Goal: Transaction & Acquisition: Obtain resource

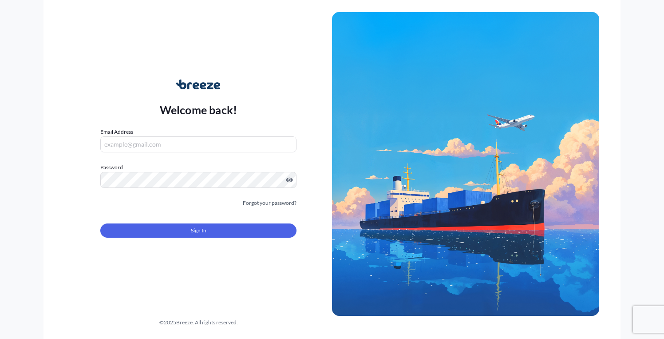
type input "[PERSON_NAME][EMAIL_ADDRESS][PERSON_NAME][DOMAIN_NAME]"
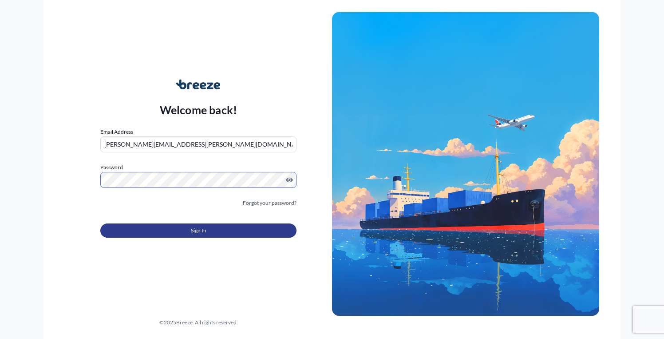
click at [215, 235] on button "Sign In" at bounding box center [198, 230] width 196 height 14
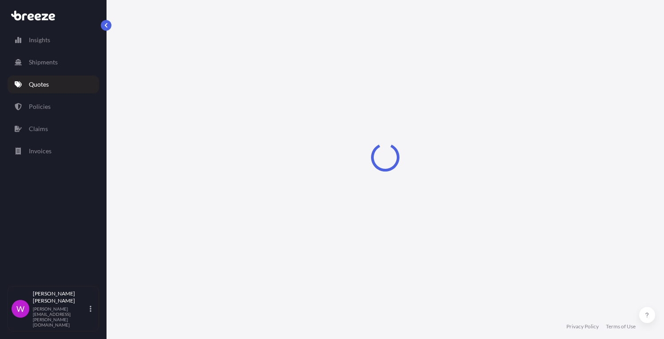
select select "Sea"
select select "1"
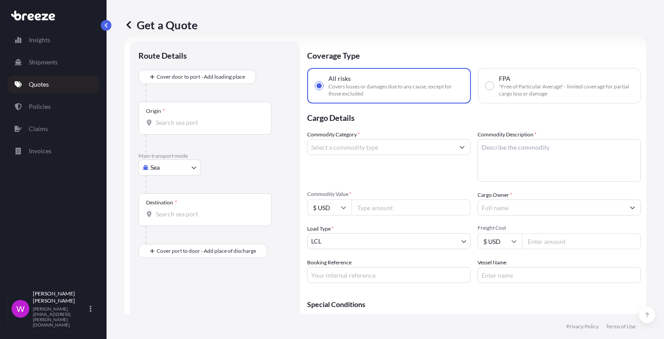
scroll to position [14, 0]
click at [47, 87] on p "Quotes" at bounding box center [39, 84] width 20 height 9
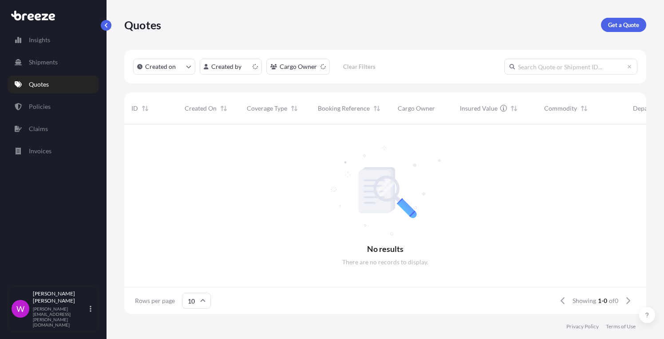
scroll to position [194, 522]
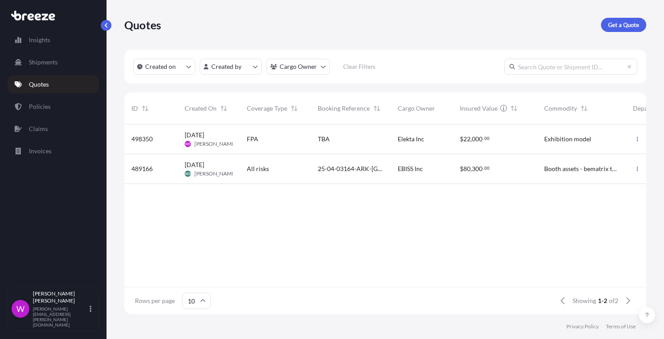
click at [204, 138] on span "[DATE]" at bounding box center [195, 134] width 20 height 9
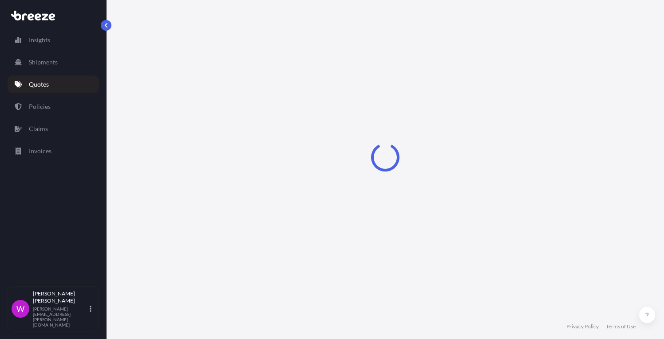
select select "Road"
select select "Sea"
select select "Road"
select select "2"
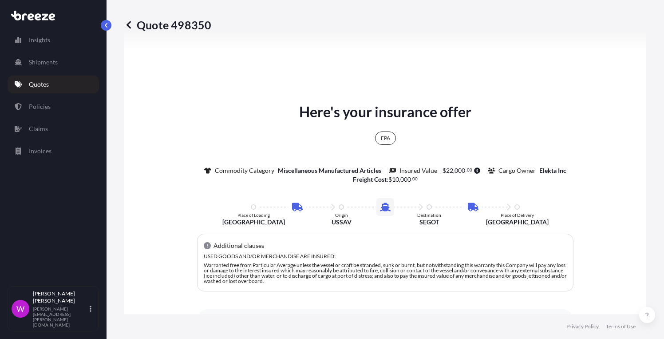
scroll to position [482, 0]
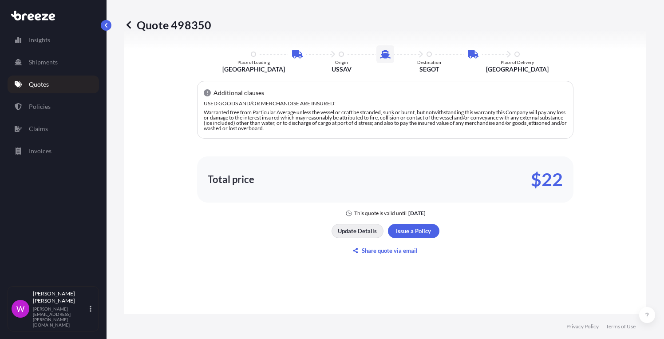
click at [359, 233] on p "Update Details" at bounding box center [357, 230] width 39 height 9
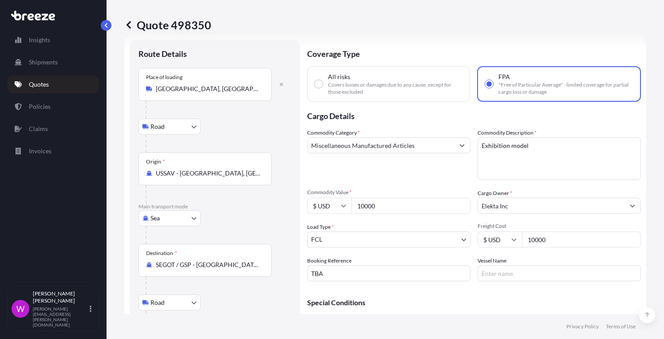
scroll to position [14, 0]
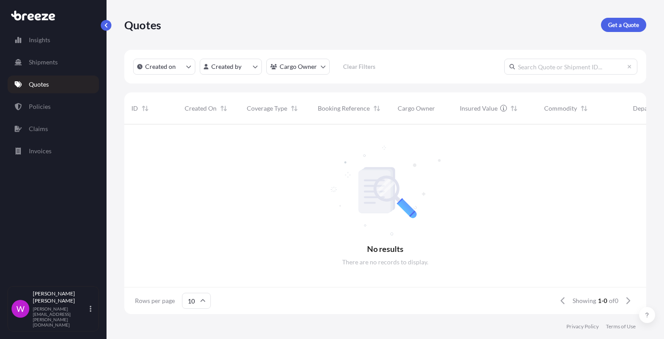
scroll to position [194, 522]
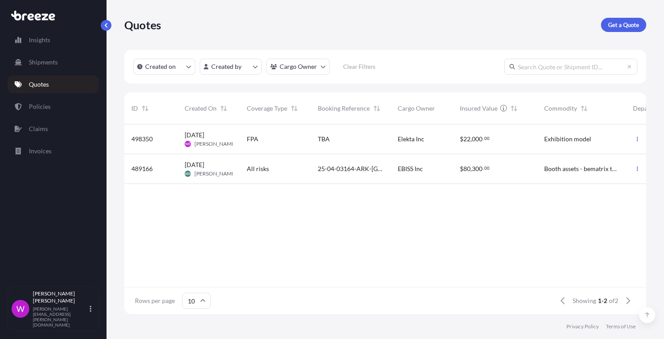
click at [202, 138] on span "[DATE]" at bounding box center [195, 134] width 20 height 9
select select "Road"
select select "Sea"
select select "Road"
select select "2"
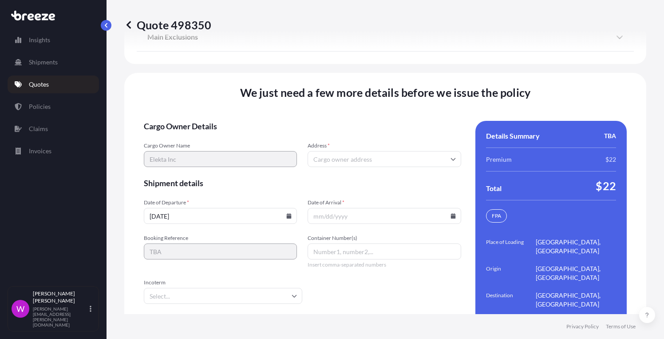
scroll to position [1369, 0]
click at [367, 151] on input "Address *" at bounding box center [384, 159] width 153 height 16
type input "Elekta Inc"
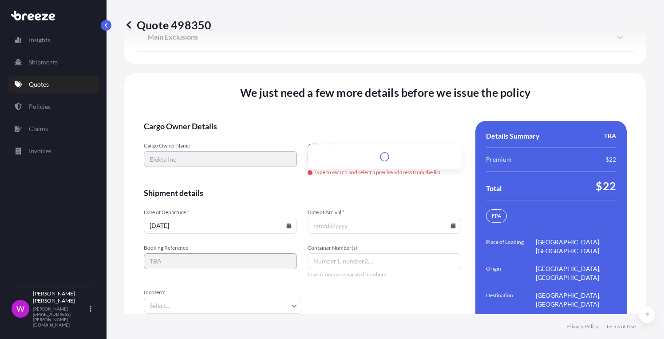
scroll to position [1370, 0]
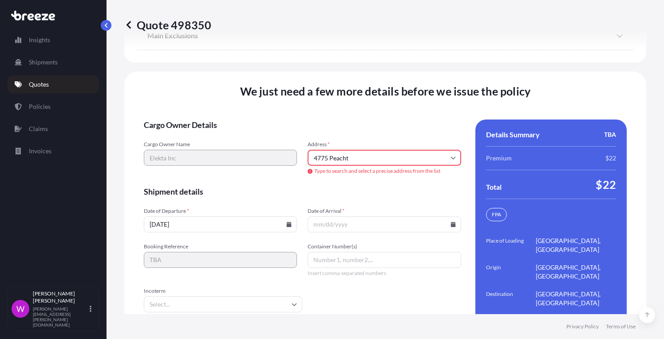
click at [359, 150] on input "4775 Peacht" at bounding box center [384, 158] width 153 height 16
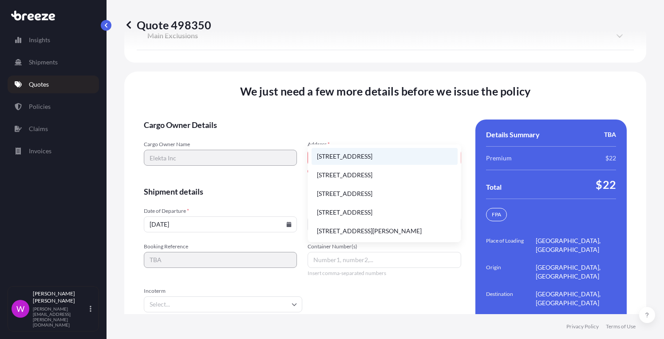
click at [362, 158] on li "[STREET_ADDRESS]" at bounding box center [385, 156] width 146 height 17
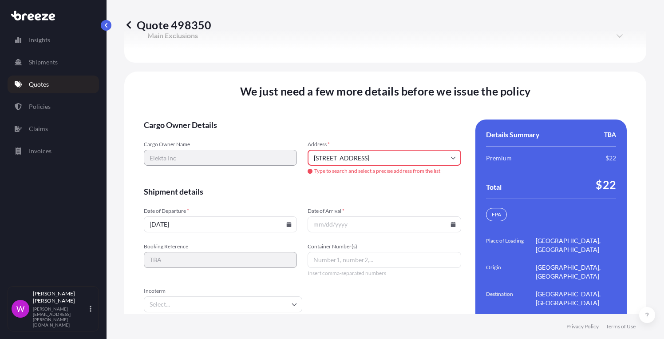
type input "[STREET_ADDRESS]"
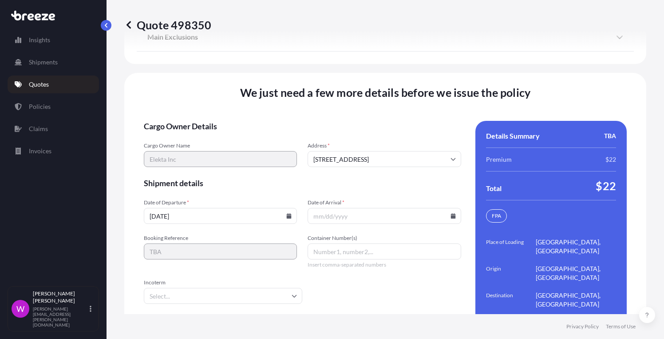
click at [346, 243] on input "Container Number(s)" at bounding box center [384, 251] width 153 height 16
click at [453, 213] on icon at bounding box center [452, 215] width 5 height 5
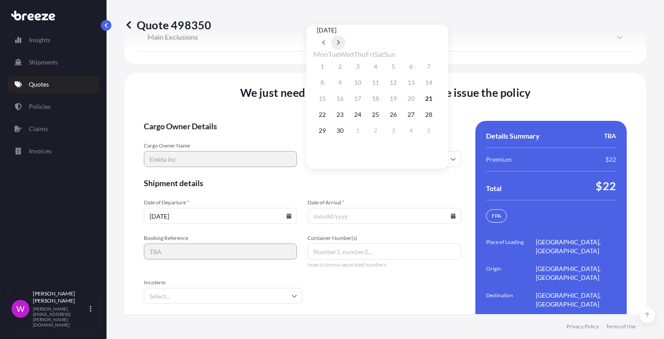
click at [340, 40] on icon at bounding box center [338, 42] width 4 height 5
click at [436, 135] on button "2" at bounding box center [429, 130] width 14 height 14
type input "[DATE]"
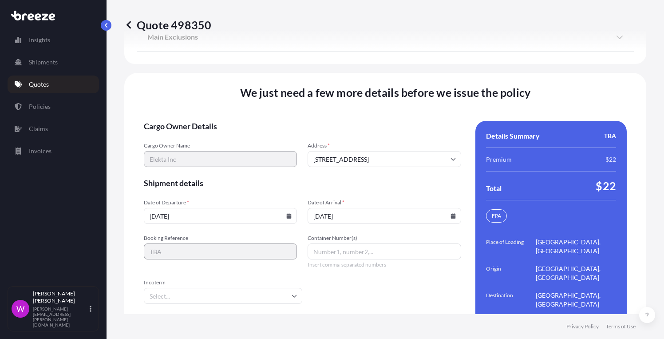
click at [331, 243] on input "Container Number(s)" at bounding box center [384, 251] width 153 height 16
click at [286, 279] on span "Incoterm" at bounding box center [223, 282] width 158 height 7
type input "To follow"
click at [286, 288] on input "Incoterm" at bounding box center [223, 296] width 158 height 16
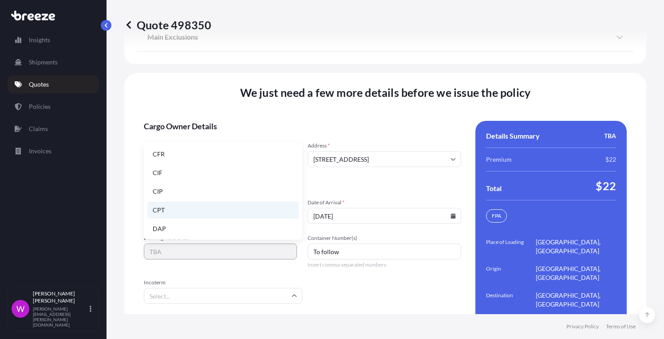
scroll to position [16, 0]
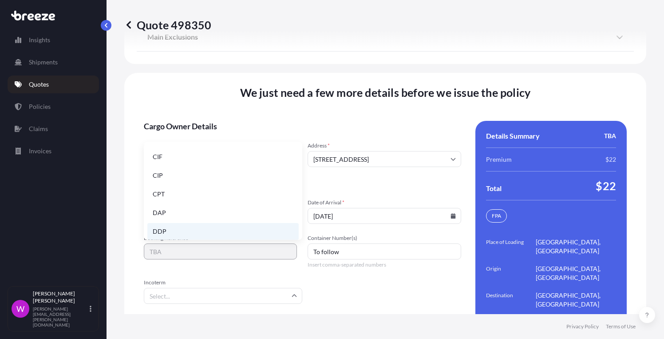
click at [173, 231] on li "DDP" at bounding box center [222, 231] width 151 height 17
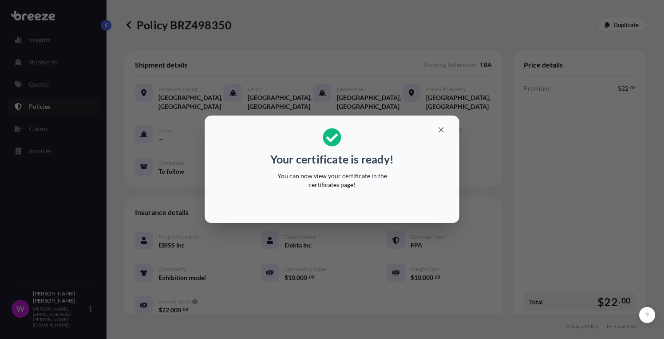
click at [47, 88] on div "Your certificate is ready! You can now view your certificate in the certificate…" at bounding box center [332, 169] width 664 height 339
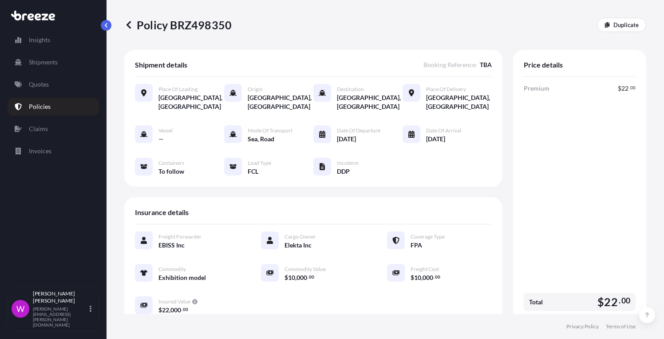
click at [42, 113] on link "Policies" at bounding box center [53, 107] width 91 height 18
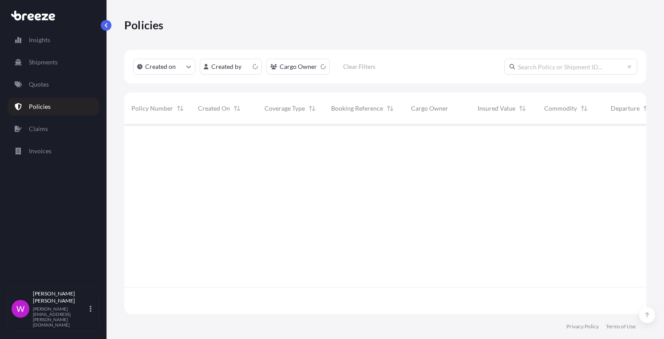
scroll to position [194, 522]
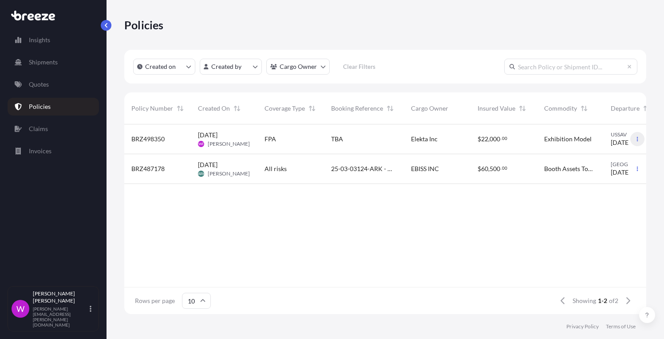
click at [633, 138] on button "button" at bounding box center [637, 139] width 14 height 14
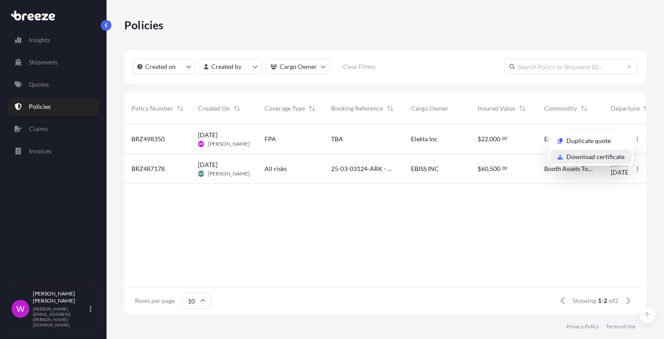
click at [597, 158] on p "Download certificate" at bounding box center [595, 156] width 58 height 9
